Goal: Task Accomplishment & Management: Manage account settings

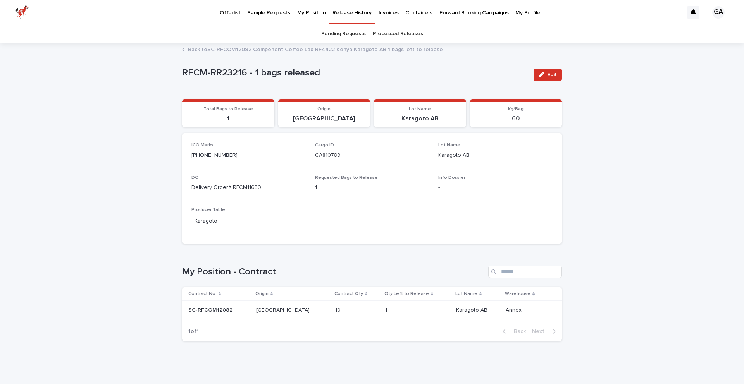
click at [302, 14] on p "My Position" at bounding box center [311, 8] width 29 height 16
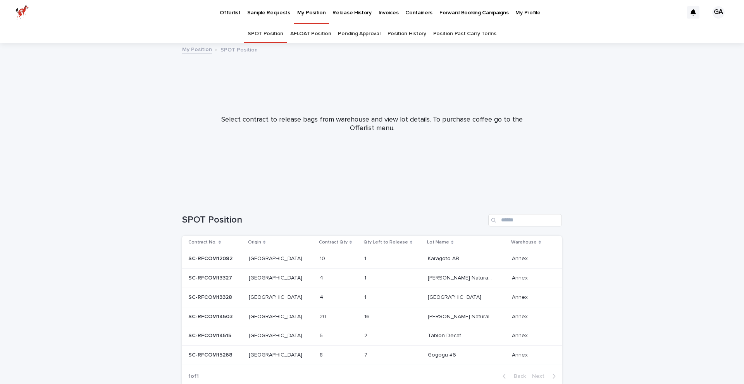
click at [389, 256] on div "1 1" at bounding box center [392, 259] width 57 height 13
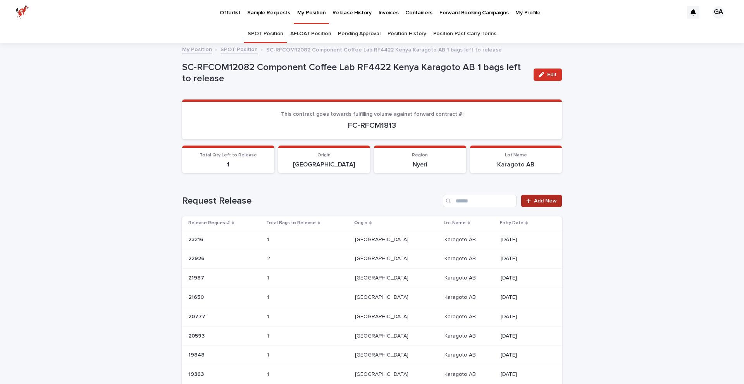
click at [547, 198] on span "Add New" at bounding box center [545, 200] width 23 height 5
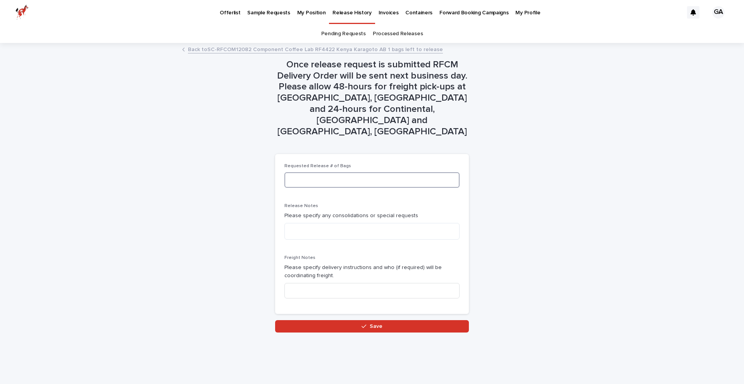
click at [407, 172] on input at bounding box center [371, 179] width 175 height 15
type input "*"
click at [410, 223] on textarea at bounding box center [371, 231] width 175 height 17
type textarea "**********"
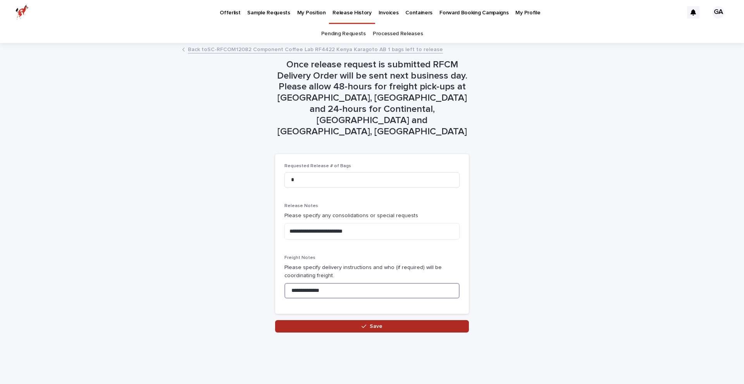
type input "**********"
click at [434, 320] on button "Save" at bounding box center [372, 326] width 194 height 12
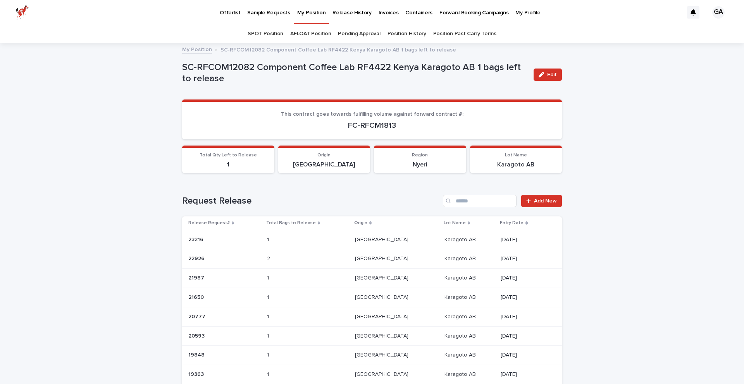
click at [306, 14] on p "My Position" at bounding box center [311, 8] width 29 height 16
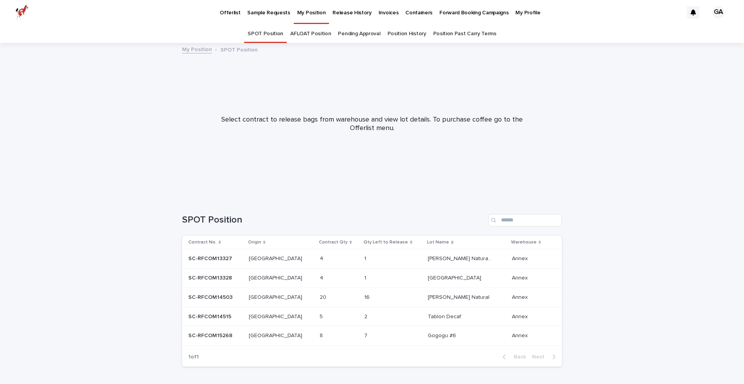
click at [364, 256] on p at bounding box center [380, 259] width 32 height 7
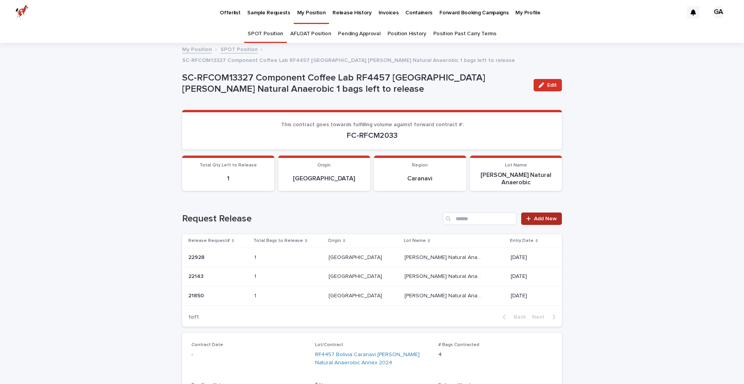
click at [531, 216] on icon at bounding box center [528, 218] width 5 height 5
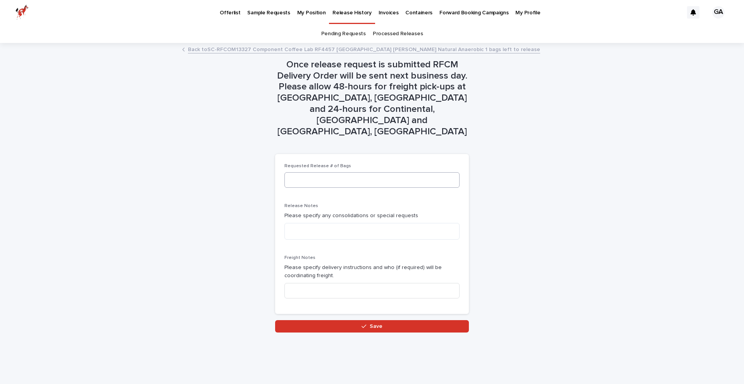
drag, startPoint x: 381, startPoint y: 147, endPoint x: 381, endPoint y: 160, distance: 13.2
click at [381, 163] on div "Requested Release # of Bags" at bounding box center [371, 178] width 175 height 30
click at [381, 172] on input at bounding box center [371, 179] width 175 height 15
type input "*"
click at [386, 223] on textarea at bounding box center [371, 231] width 175 height 17
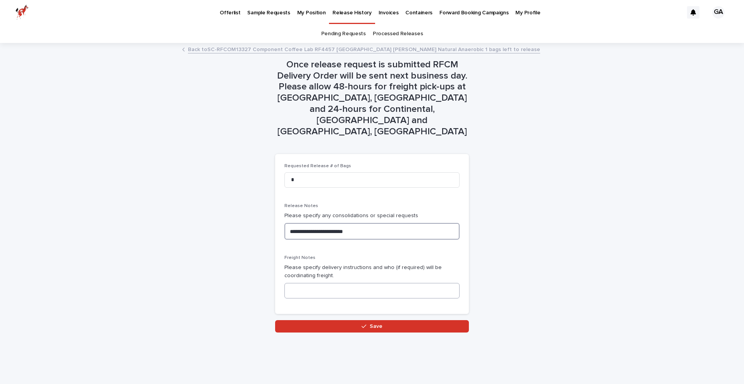
type textarea "**********"
click at [399, 283] on input at bounding box center [371, 290] width 175 height 15
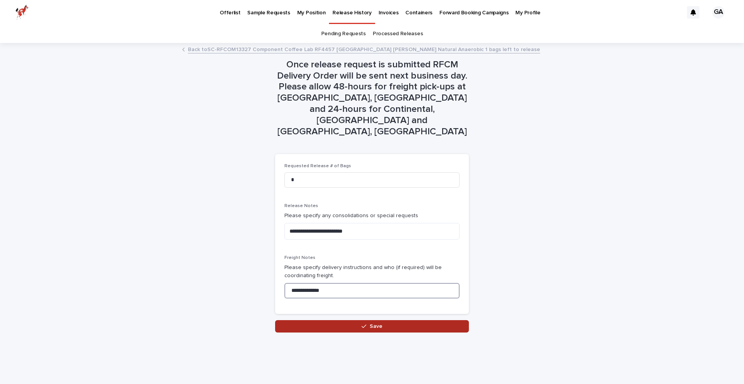
type input "**********"
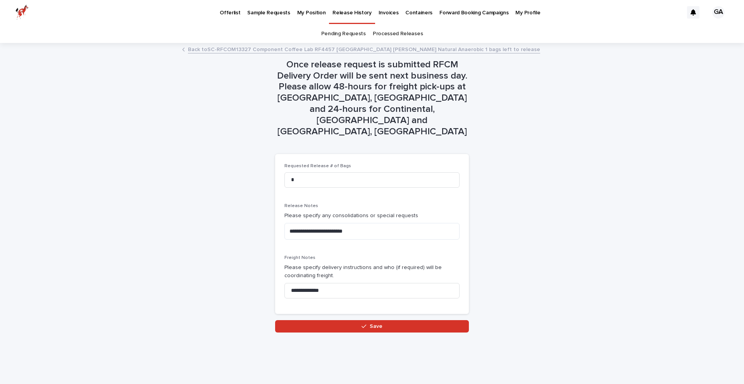
click at [415, 320] on button "Save" at bounding box center [372, 326] width 194 height 12
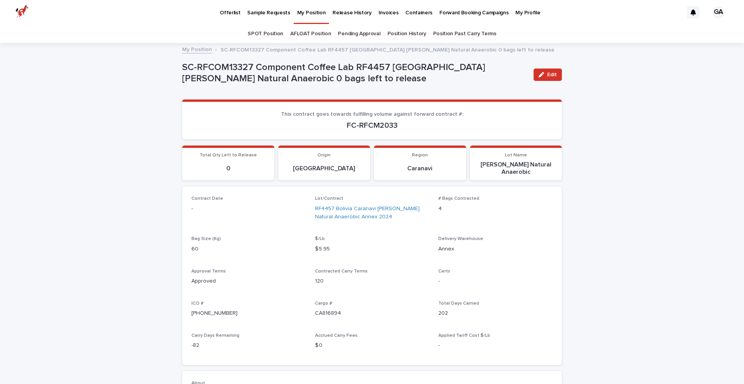
click at [313, 12] on p "My Position" at bounding box center [311, 8] width 29 height 16
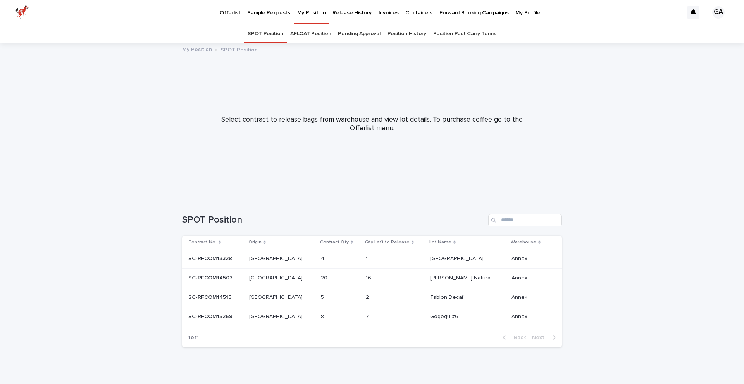
click at [448, 260] on p "[GEOGRAPHIC_DATA]" at bounding box center [457, 258] width 55 height 8
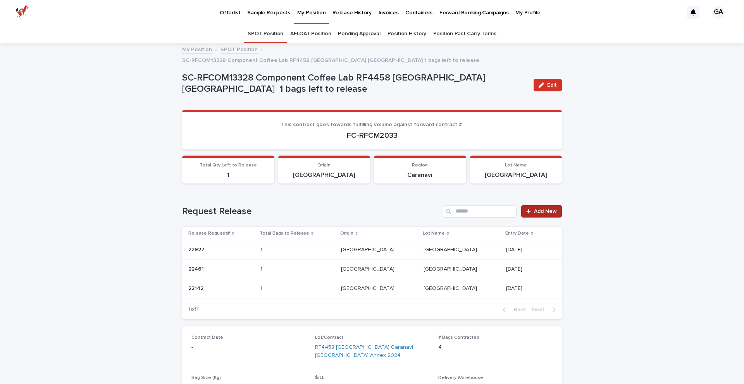
click at [542, 209] on span "Add New" at bounding box center [545, 211] width 23 height 5
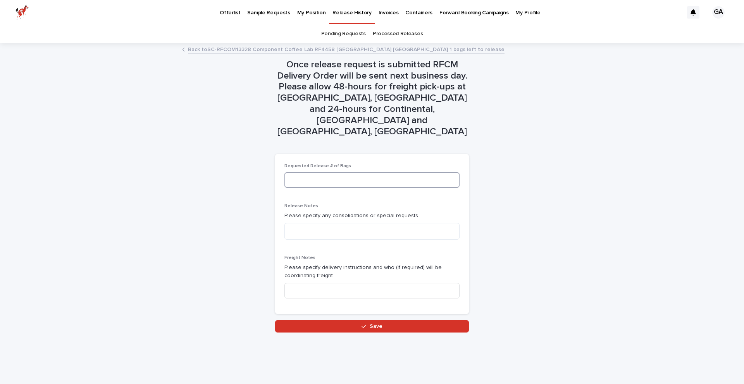
click at [429, 172] on input at bounding box center [371, 179] width 175 height 15
type input "*"
click at [432, 223] on textarea at bounding box center [371, 231] width 175 height 17
type textarea "**********"
click at [415, 283] on input at bounding box center [371, 290] width 175 height 15
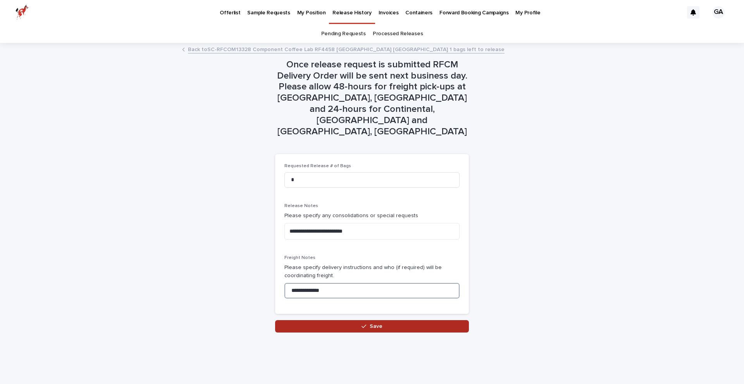
type input "**********"
click at [431, 320] on button "Save" at bounding box center [372, 326] width 194 height 12
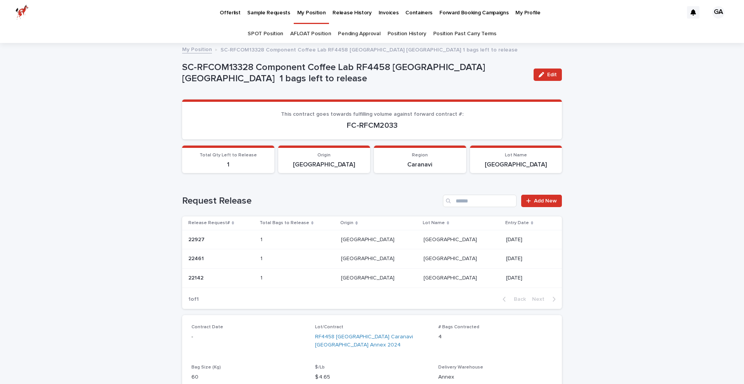
click at [315, 13] on p "My Position" at bounding box center [311, 8] width 29 height 16
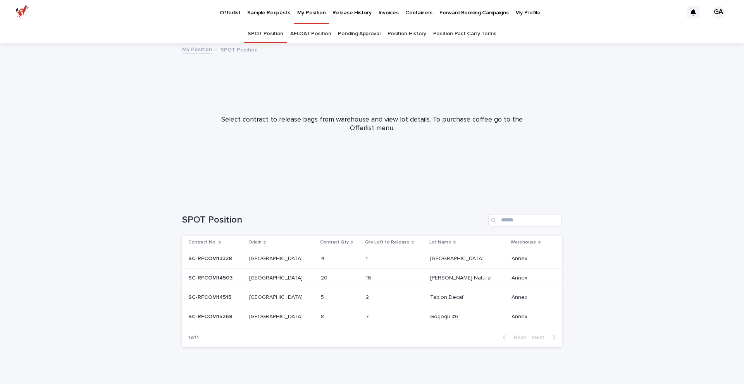
click at [311, 13] on p "My Position" at bounding box center [311, 8] width 29 height 16
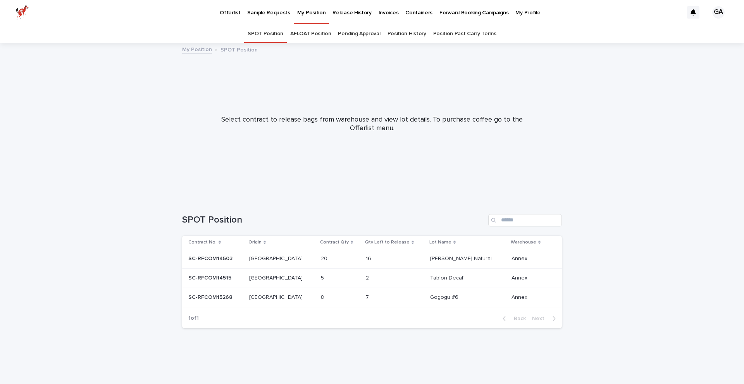
click at [358, 33] on link "Pending Approval" at bounding box center [359, 34] width 42 height 18
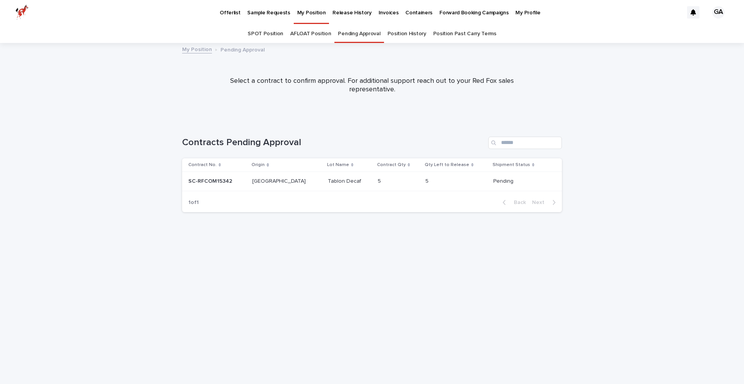
click at [306, 32] on link "AFLOAT Position" at bounding box center [310, 34] width 41 height 18
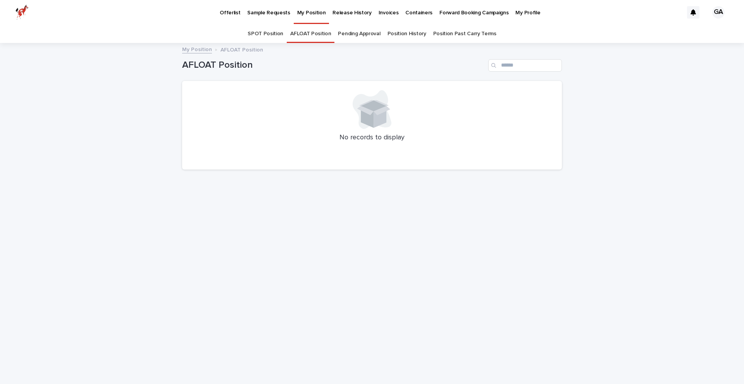
click at [276, 34] on link "SPOT Position" at bounding box center [266, 34] width 36 height 18
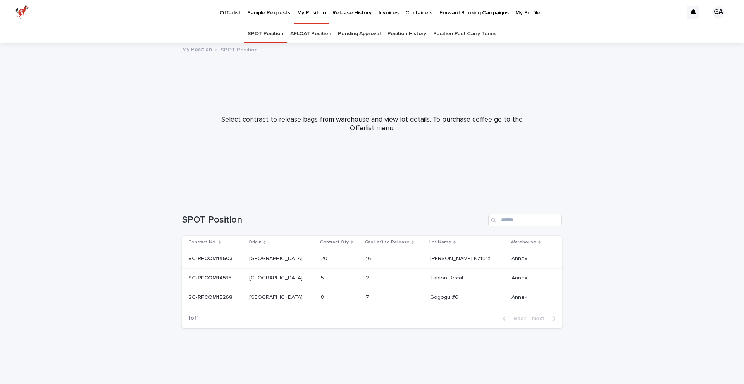
click at [403, 37] on link "Position History" at bounding box center [406, 34] width 39 height 18
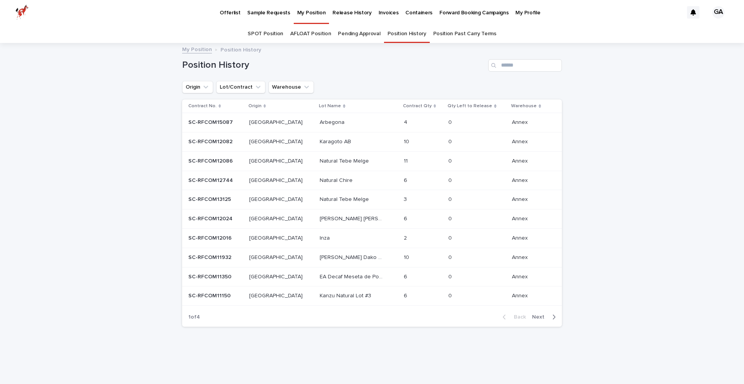
click at [334, 13] on p "Release History" at bounding box center [351, 8] width 39 height 16
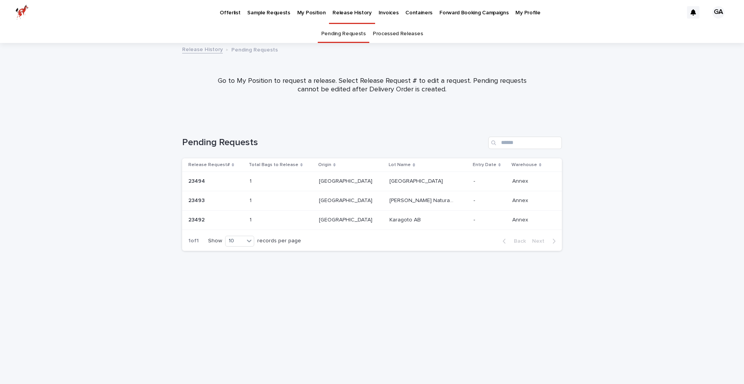
click at [311, 12] on p "My Position" at bounding box center [311, 8] width 29 height 16
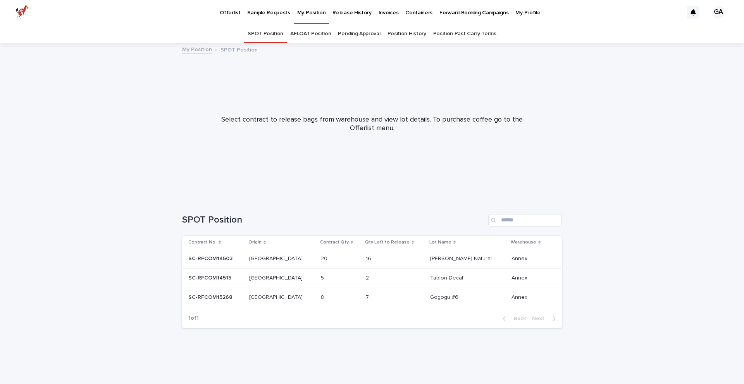
click at [309, 13] on p "My Position" at bounding box center [311, 8] width 29 height 16
click at [401, 256] on div "16 16" at bounding box center [395, 259] width 58 height 13
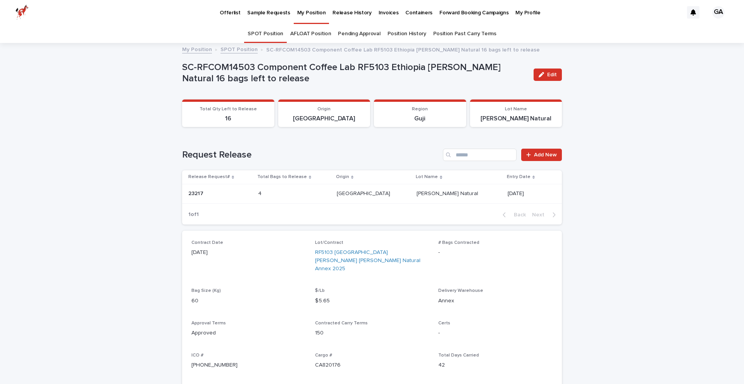
click at [340, 13] on p "Release History" at bounding box center [351, 8] width 39 height 16
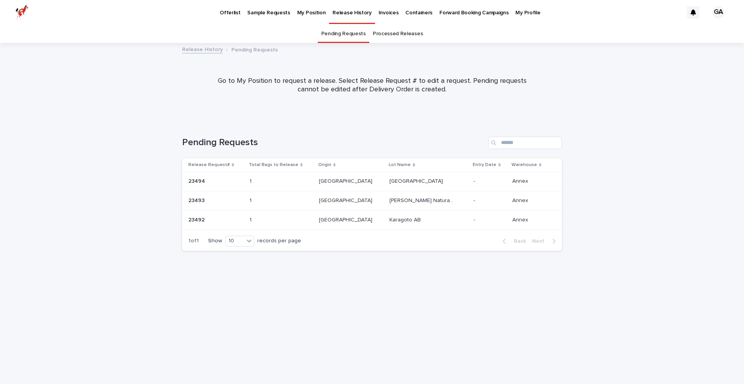
click at [304, 13] on p "My Position" at bounding box center [311, 8] width 29 height 16
